Goal: Register for event/course

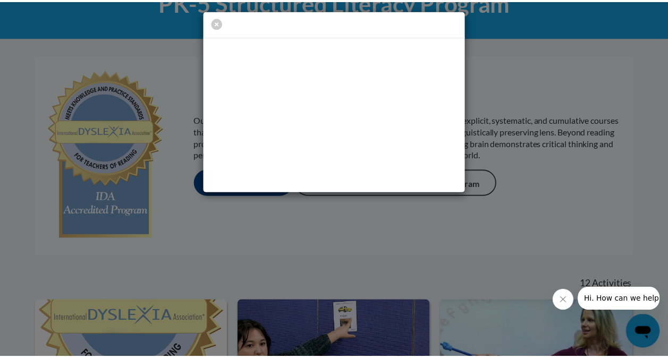
scroll to position [184, 0]
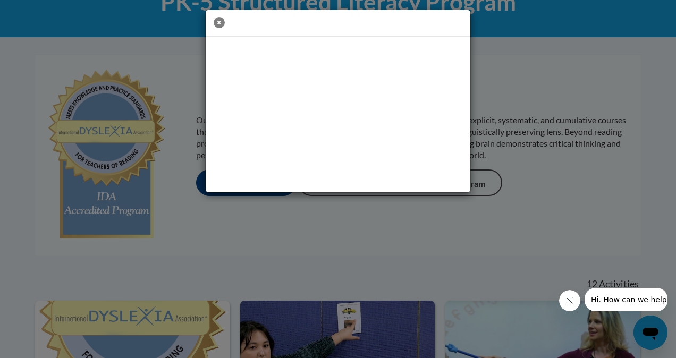
click at [219, 23] on icon "button" at bounding box center [219, 22] width 11 height 11
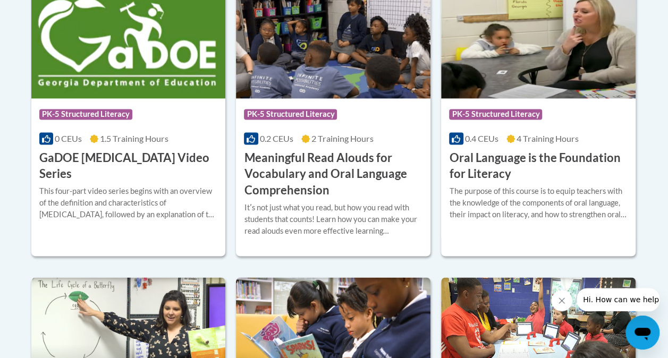
scroll to position [769, 0]
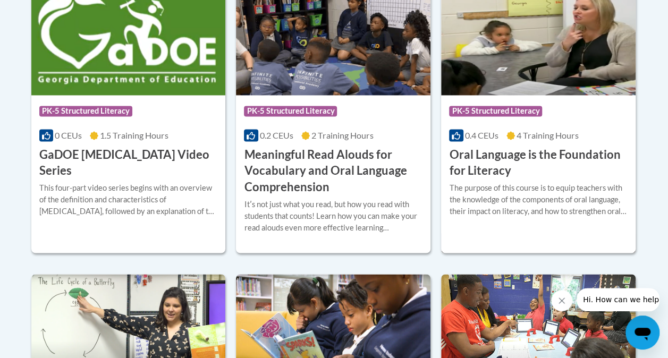
click at [516, 162] on h3 "Oral Language is the Foundation for Literacy" at bounding box center [538, 163] width 178 height 33
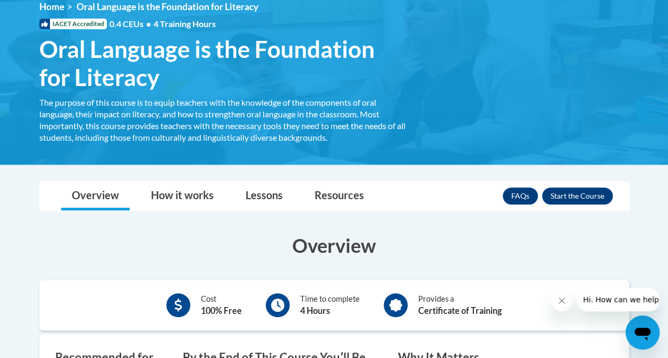
scroll to position [152, 0]
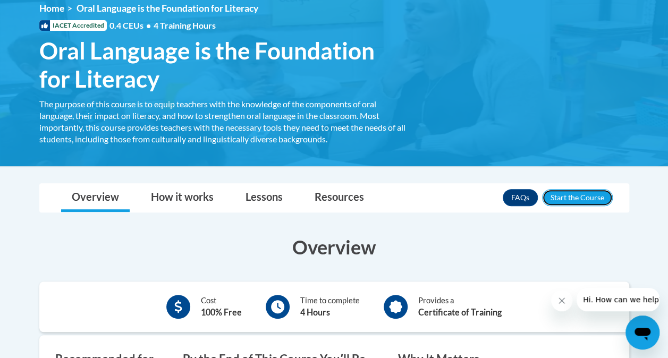
click at [571, 199] on button "Enroll" at bounding box center [577, 197] width 71 height 17
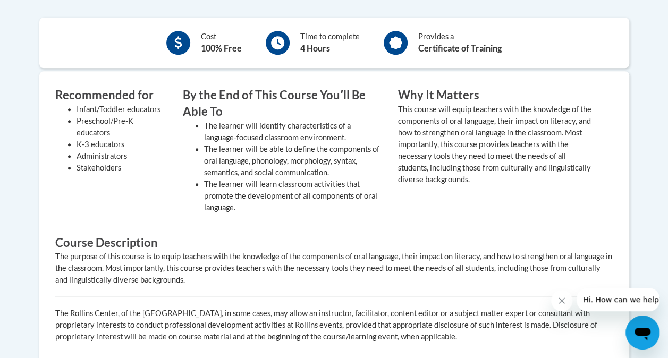
scroll to position [420, 0]
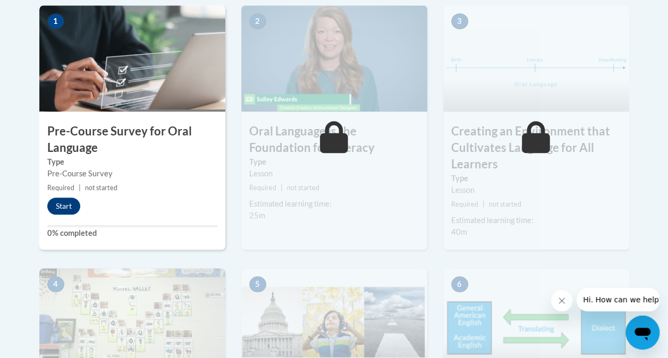
scroll to position [366, 0]
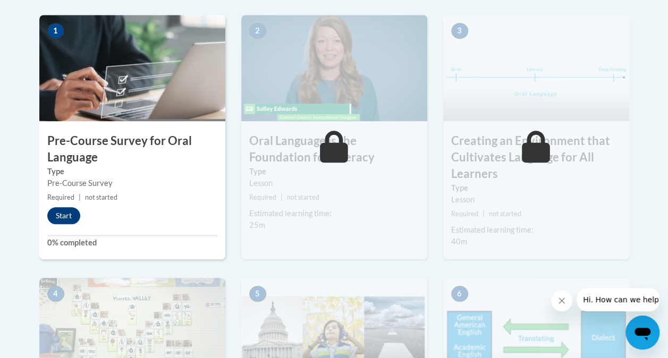
click at [361, 266] on div "2 Oral Language is the Foundation for Literacy Type Lesson Required | not start…" at bounding box center [334, 146] width 202 height 263
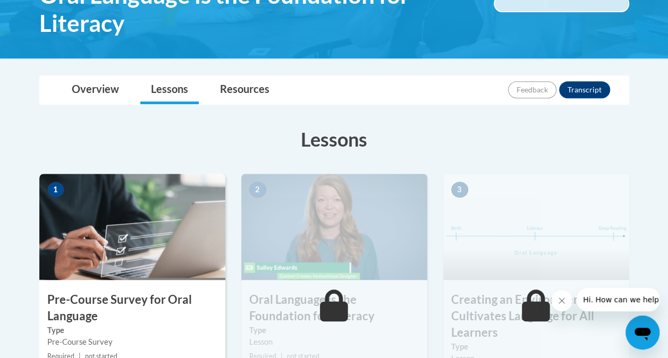
scroll to position [210, 0]
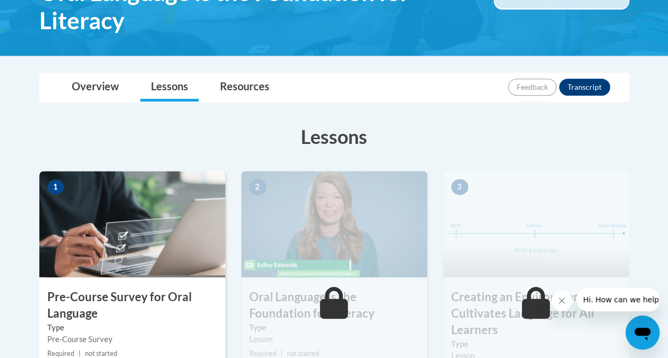
click at [152, 257] on img at bounding box center [132, 224] width 186 height 106
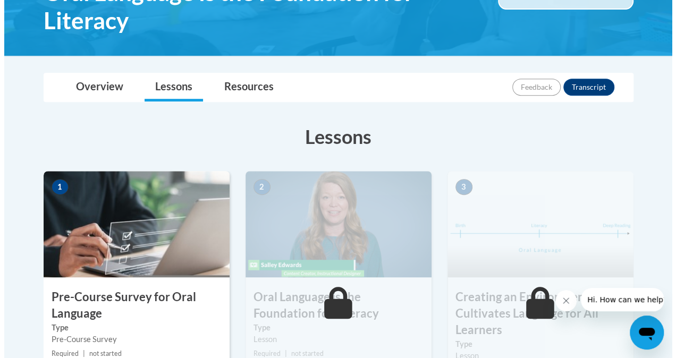
scroll to position [306, 0]
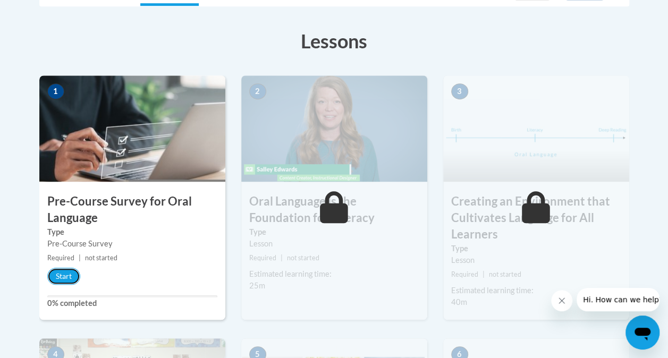
click at [67, 272] on button "Start" at bounding box center [63, 276] width 33 height 17
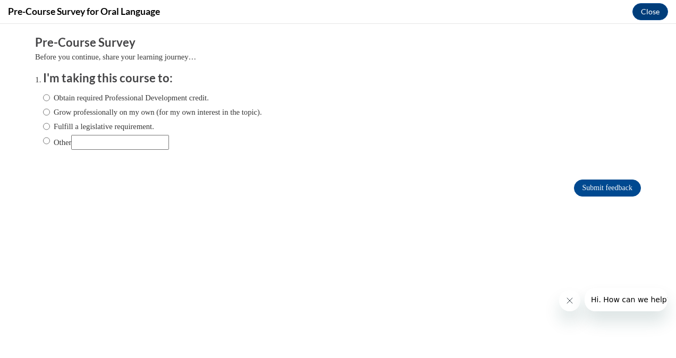
scroll to position [306, 0]
click at [108, 98] on label "Obtain required Professional Development credit." at bounding box center [126, 98] width 166 height 12
click at [50, 98] on input "Obtain required Professional Development credit." at bounding box center [46, 98] width 7 height 12
radio input "true"
click at [584, 190] on input "Submit feedback" at bounding box center [607, 188] width 67 height 17
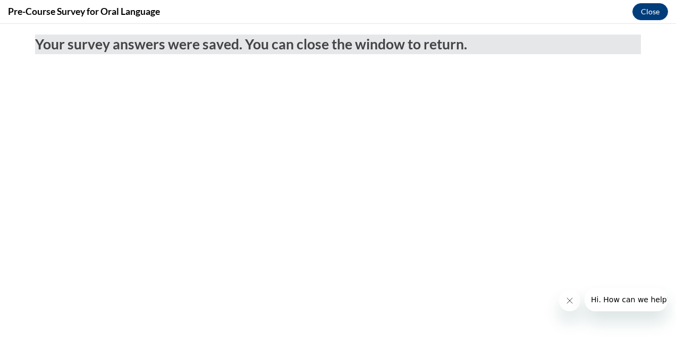
scroll to position [0, 0]
click at [645, 15] on button "Close" at bounding box center [650, 11] width 36 height 17
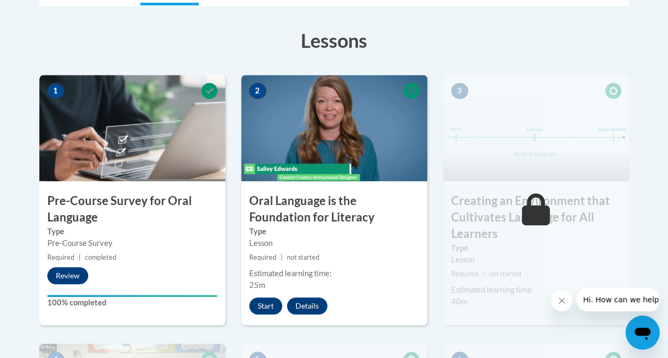
click at [204, 234] on label "Type" at bounding box center [132, 232] width 170 height 12
click at [75, 276] on button "Review" at bounding box center [67, 275] width 41 height 17
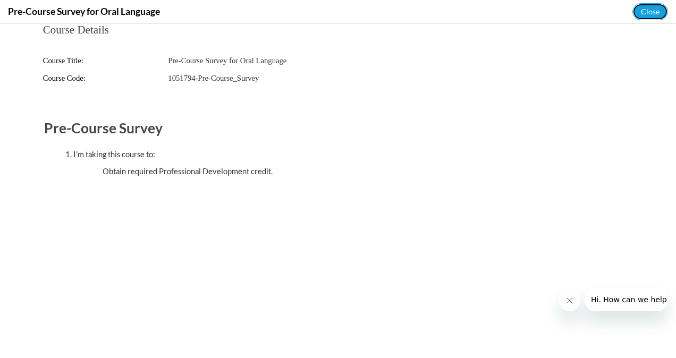
click at [643, 14] on button "Close" at bounding box center [650, 11] width 36 height 17
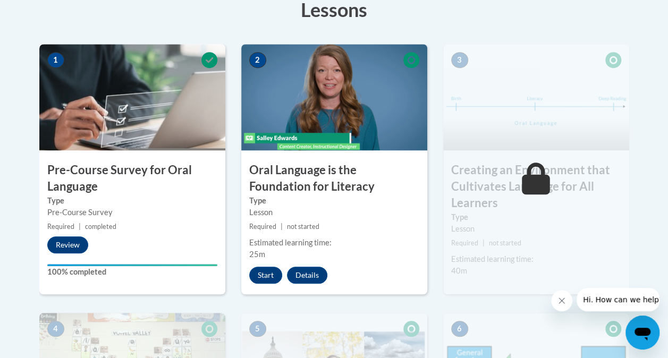
scroll to position [347, 0]
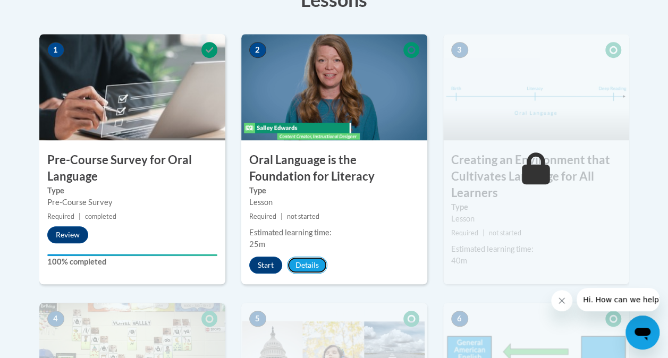
click at [304, 263] on button "Details" at bounding box center [307, 265] width 40 height 17
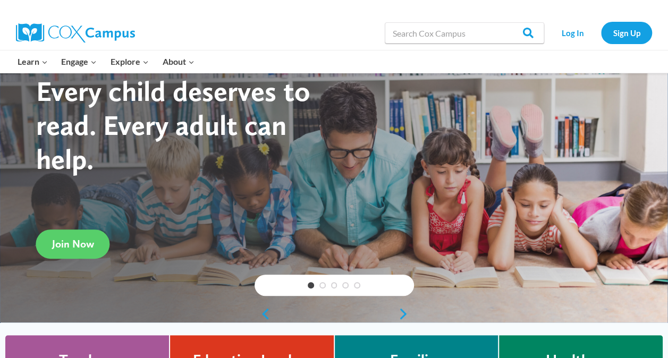
scroll to position [39, 0]
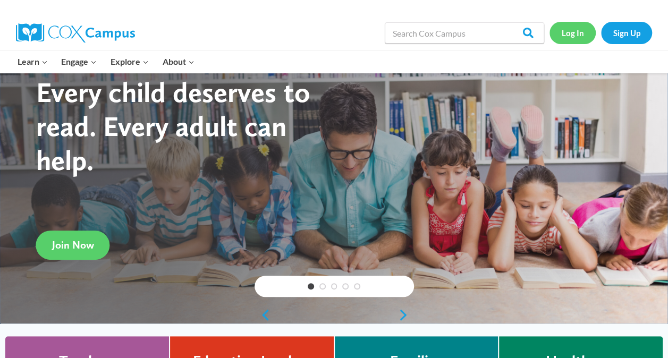
click at [564, 35] on link "Log In" at bounding box center [572, 33] width 46 height 22
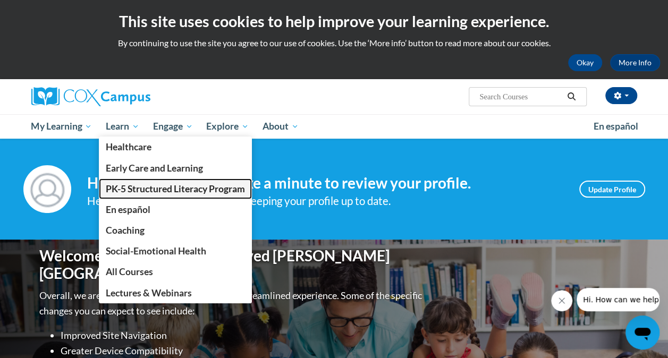
click at [137, 186] on span "PK-5 Structured Literacy Program" at bounding box center [175, 188] width 139 height 11
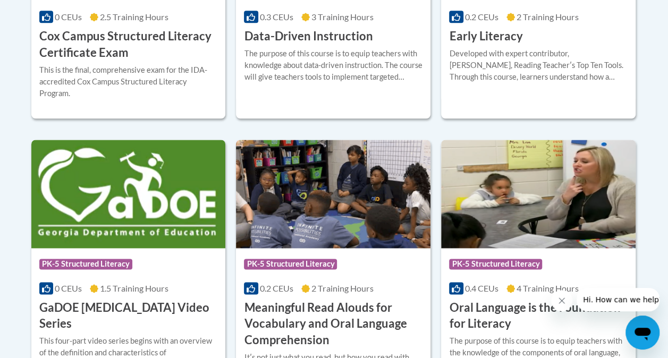
scroll to position [478, 0]
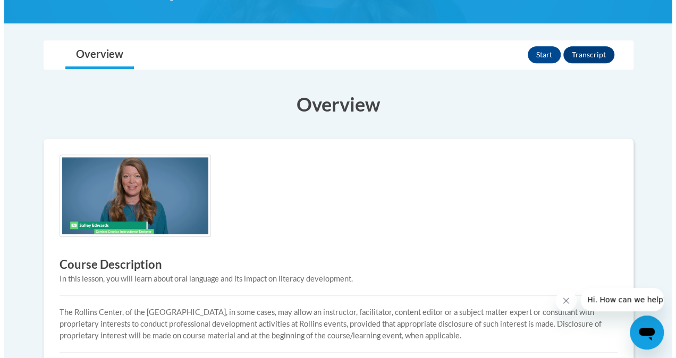
scroll to position [217, 0]
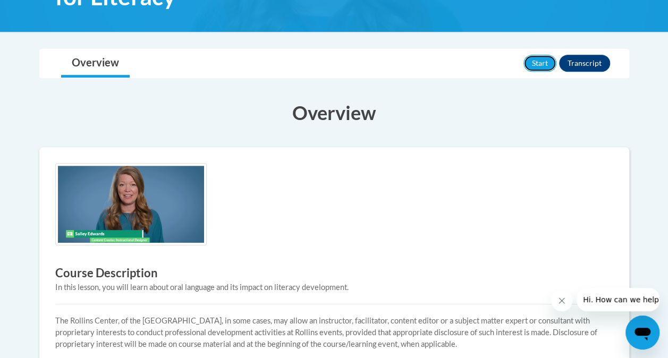
click at [534, 58] on button "Start" at bounding box center [539, 63] width 33 height 17
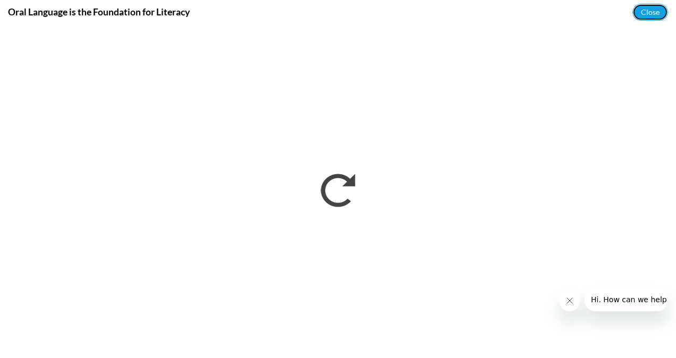
click at [643, 14] on button "Close" at bounding box center [650, 12] width 36 height 17
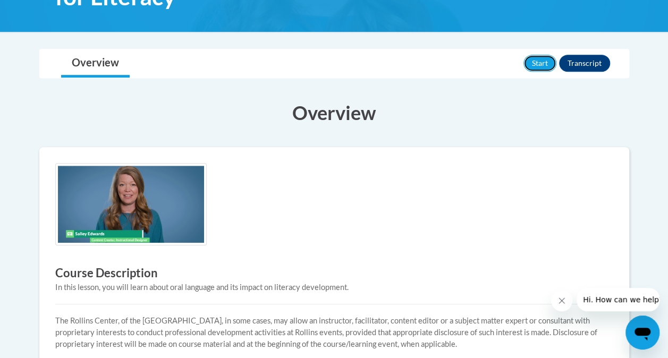
click at [535, 61] on button "Start" at bounding box center [539, 63] width 33 height 17
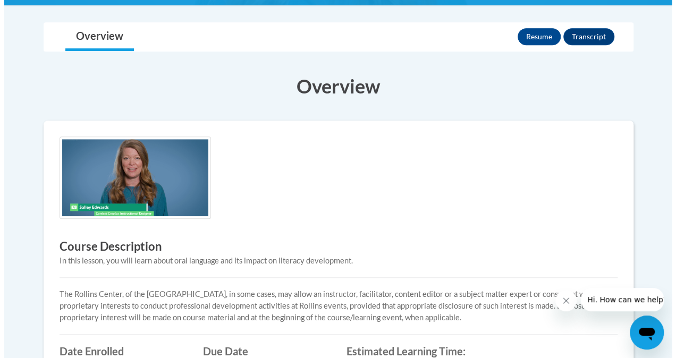
scroll to position [240, 0]
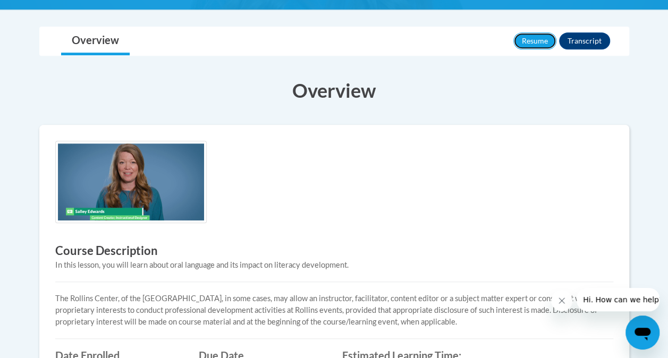
click at [530, 36] on button "Resume" at bounding box center [534, 40] width 43 height 17
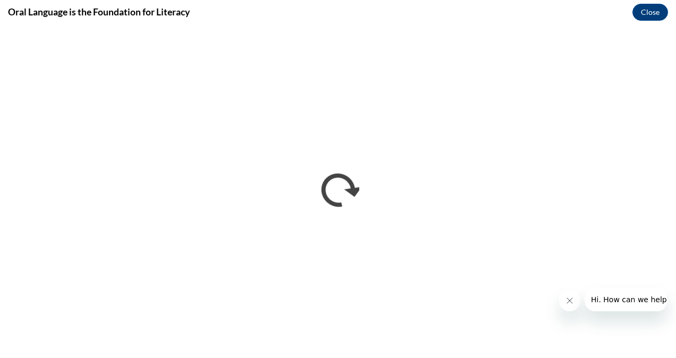
scroll to position [0, 0]
